Goal: Communication & Community: Answer question/provide support

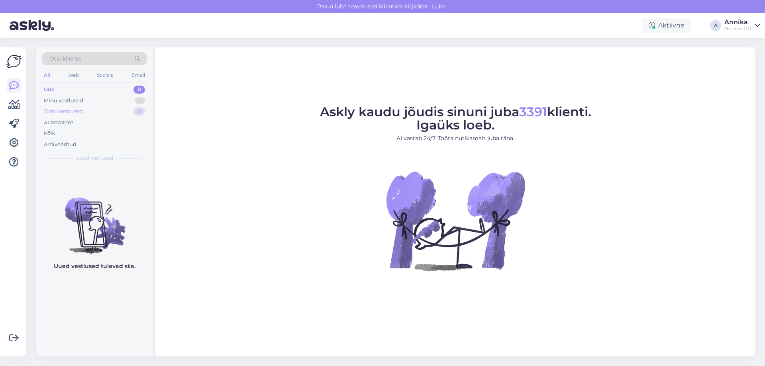
click at [93, 107] on div "Tiimi vestlused 0" at bounding box center [94, 111] width 104 height 11
click at [114, 102] on div "Minu vestlused 1" at bounding box center [94, 100] width 104 height 11
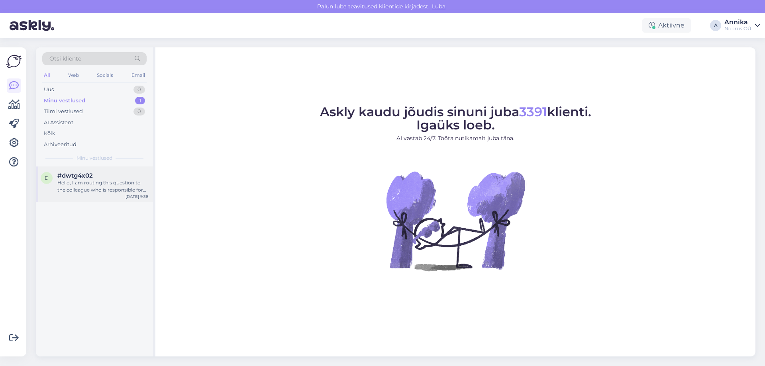
click at [101, 196] on div "d #dwtg4x02 Hello, I am routing this question to the colleague who is responsib…" at bounding box center [94, 185] width 117 height 36
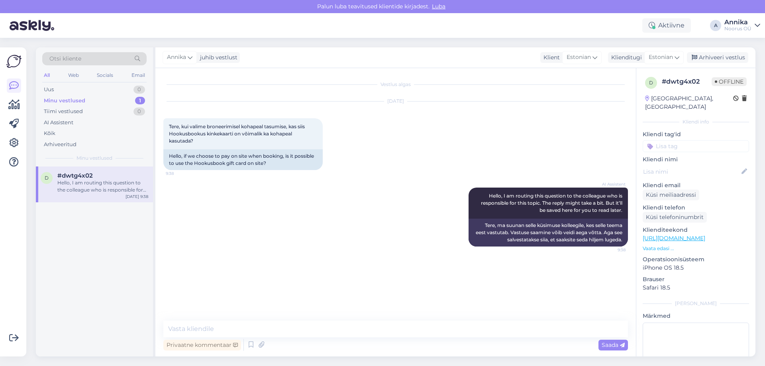
click at [276, 319] on div "Vestlus algas [DATE] Tere, kui valime broneerimisel kohapeal tasumise, kas siis…" at bounding box center [395, 212] width 481 height 289
click at [275, 324] on textarea at bounding box center [395, 329] width 465 height 17
click at [273, 333] on textarea at bounding box center [395, 329] width 465 height 17
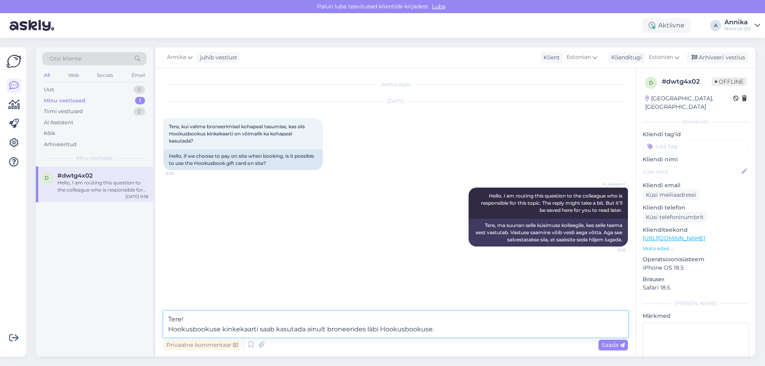
type textarea "Tere! Hookusbookuse kinkekaarti saab kasutada ainult broneerides läbi Hookusboo…"
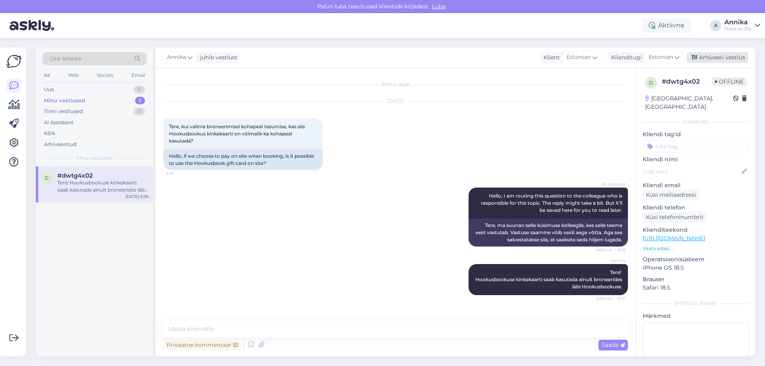
click at [711, 53] on div "Arhiveeri vestlus" at bounding box center [717, 57] width 61 height 11
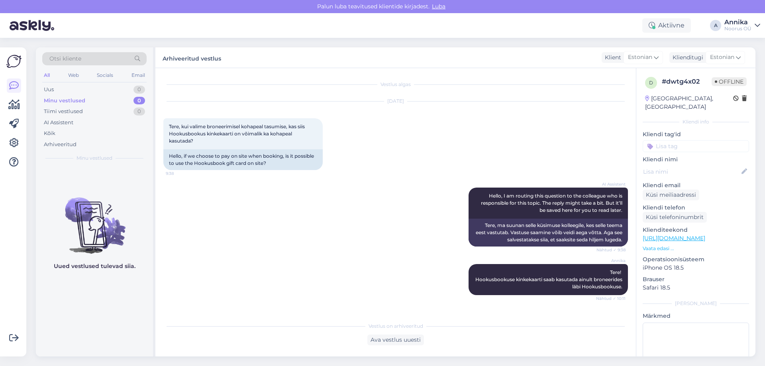
click at [344, 80] on div "Vestlus algas [DATE] Tere, kui valime broneerimisel kohapeal tasumise, kas siis…" at bounding box center [399, 193] width 472 height 235
